Goal: Task Accomplishment & Management: Manage account settings

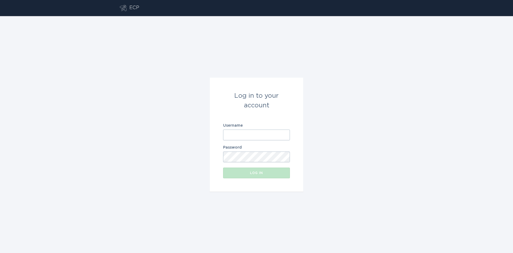
click at [262, 137] on input "Username" at bounding box center [256, 134] width 67 height 11
click at [237, 46] on div "Log in to your account Username Password Log in" at bounding box center [256, 134] width 513 height 236
type input "[EMAIL_ADDRESS][DOMAIN_NAME]"
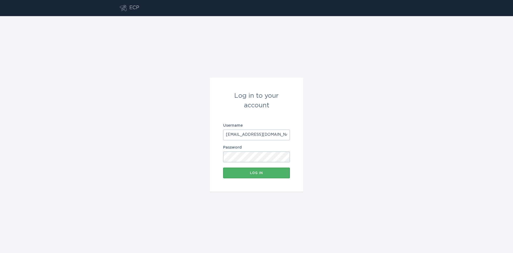
click at [267, 172] on div "Log in" at bounding box center [256, 172] width 61 height 3
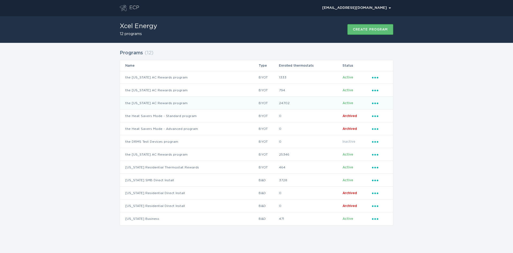
click at [374, 101] on icon "Ellipsis" at bounding box center [375, 102] width 7 height 5
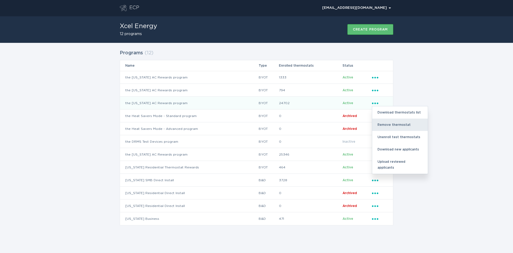
click at [388, 123] on div "Remove thermostat" at bounding box center [400, 124] width 56 height 12
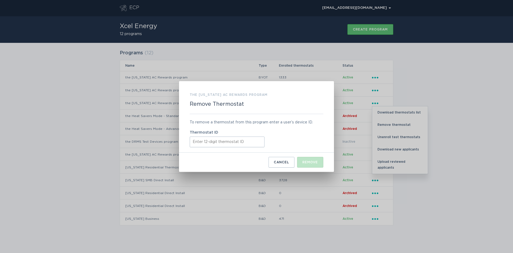
click at [251, 141] on input "Thermostat ID" at bounding box center [227, 141] width 75 height 11
paste input "42188023954"
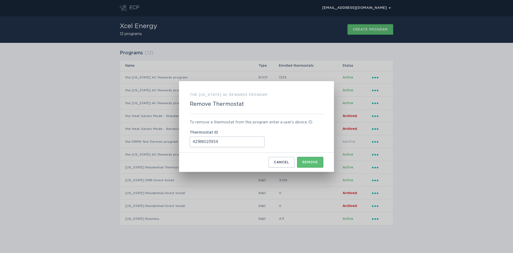
click at [194, 141] on input "42188023954" at bounding box center [227, 141] width 75 height 11
click at [226, 143] on input "42188023954" at bounding box center [227, 141] width 75 height 11
type input "421880239540"
click at [316, 164] on button "Remove" at bounding box center [310, 162] width 26 height 11
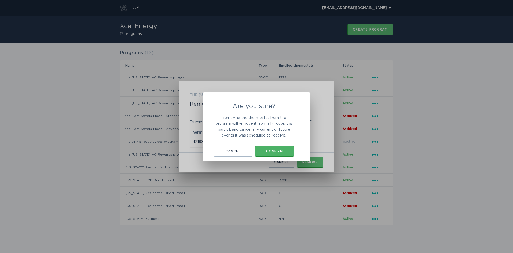
click at [286, 150] on div "Confirm" at bounding box center [274, 150] width 33 height 3
